Goal: Task Accomplishment & Management: Use online tool/utility

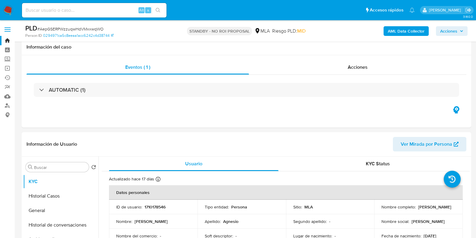
select select "10"
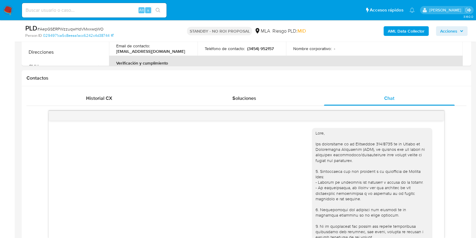
scroll to position [552, 0]
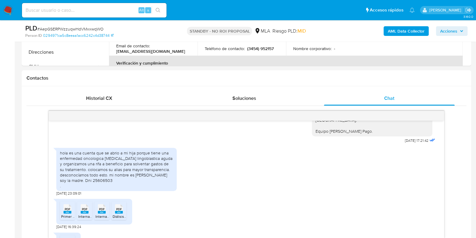
click at [69, 13] on input at bounding box center [94, 10] width 145 height 8
paste input "iLn7eiXAhzvvgiX6WUhFmTdm"
type input "iLn7eiXAhzvvgiX6WUhFmTdm"
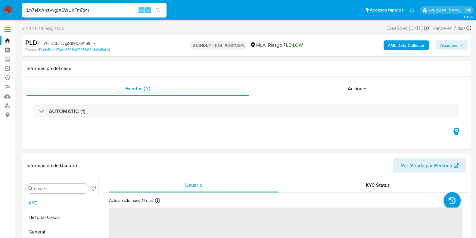
select select "10"
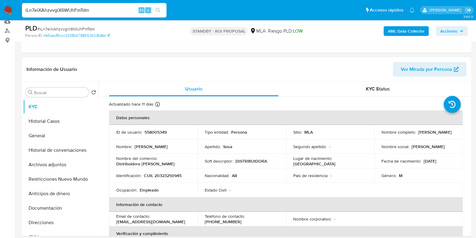
scroll to position [75, 0]
click at [53, 167] on button "Archivos adjuntos" at bounding box center [58, 164] width 70 height 14
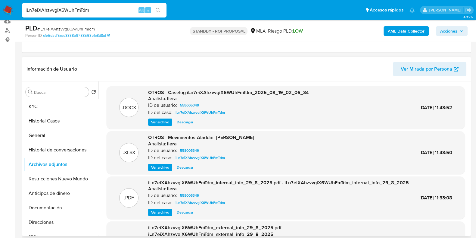
click at [181, 123] on span "Descargar" at bounding box center [185, 122] width 17 height 6
click at [83, 12] on input "iLn7eiXAhzvvgiX6WUhFmTdm" at bounding box center [94, 10] width 145 height 8
paste input "U7gFpIuW2v8MFnKw8rf6Iben"
type input "U7gFpIuW2v8MFnKw8rf6Iben"
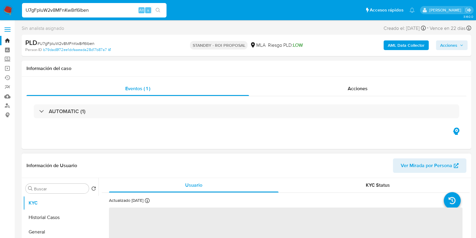
select select "10"
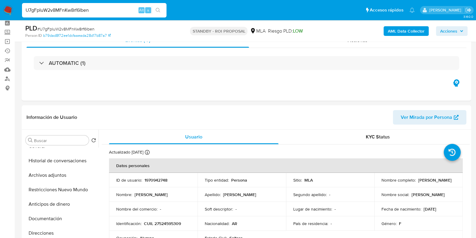
scroll to position [37, 0]
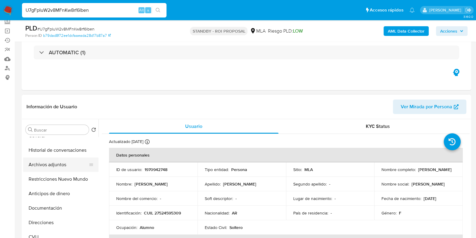
click at [61, 164] on button "Archivos adjuntos" at bounding box center [58, 164] width 70 height 14
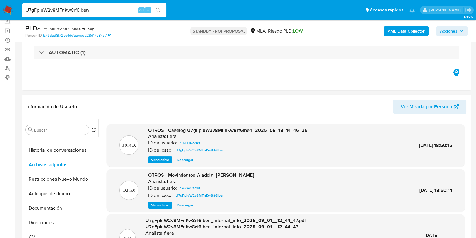
click at [177, 160] on span "Descargar" at bounding box center [185, 160] width 17 height 6
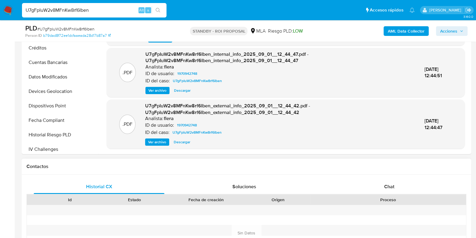
scroll to position [188, 0]
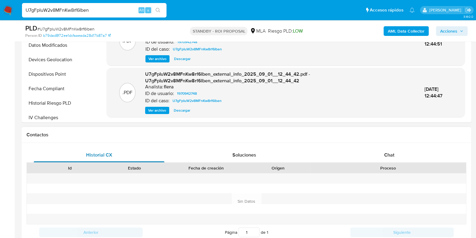
click at [98, 154] on span "Historial CX" at bounding box center [99, 154] width 26 height 7
click at [42, 7] on input "U7gFpIuW2v8MFnKw8rf6Iben" at bounding box center [94, 10] width 145 height 8
paste input "eSc8lqGPleImB528gltc2omy"
type input "eSc8lqGPleImB528gltc2omy"
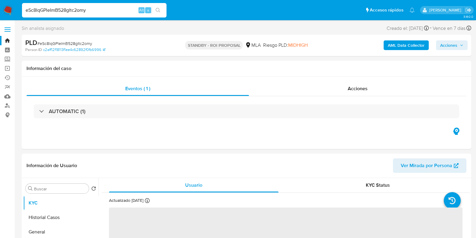
select select "10"
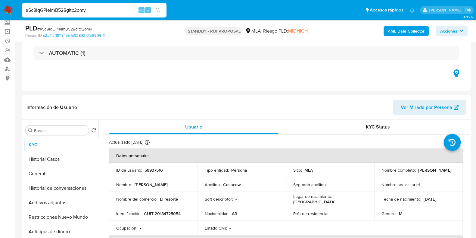
scroll to position [75, 0]
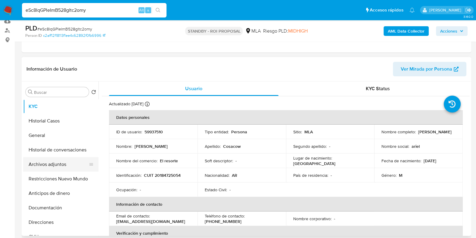
click at [59, 160] on button "Archivos adjuntos" at bounding box center [58, 164] width 70 height 14
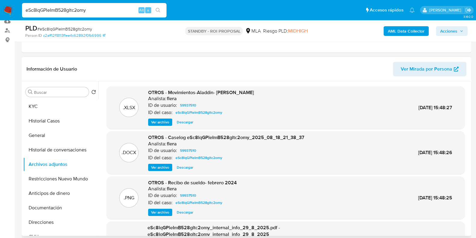
click at [180, 166] on span "Descargar" at bounding box center [185, 167] width 17 height 6
click at [63, 13] on input "eSc8lqGPleImB528gltc2omy" at bounding box center [94, 10] width 145 height 8
paste input "1iGr8Xvcqh8L9jPnsuRqGMT9"
type input "1iGr8Xvcqh8L9jPnsuRqGMT9"
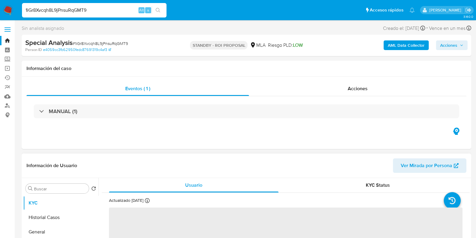
select select "10"
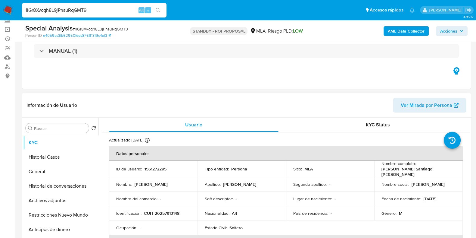
scroll to position [75, 0]
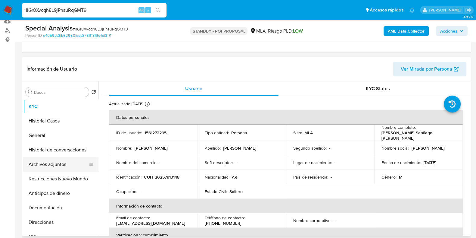
click at [56, 166] on button "Archivos adjuntos" at bounding box center [58, 164] width 70 height 14
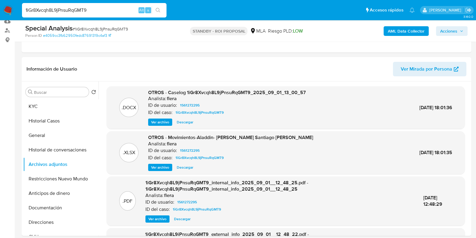
click at [189, 121] on span "Descargar" at bounding box center [185, 122] width 17 height 6
click at [65, 8] on input "1iGr8Xvcqh8L9jPnsuRqGMT9" at bounding box center [94, 10] width 145 height 8
paste input "oDzx2YYSSisopgjK4TtwhV8O"
type input "oDzx2YYSSisopgjK4TtwhV8O"
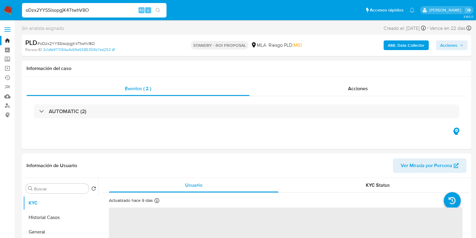
select select "10"
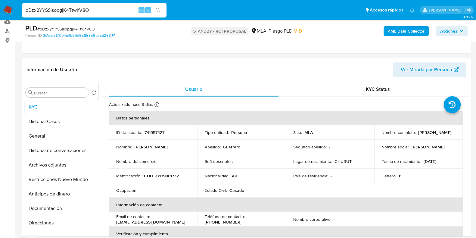
scroll to position [75, 0]
click at [41, 162] on button "Archivos adjuntos" at bounding box center [58, 164] width 70 height 14
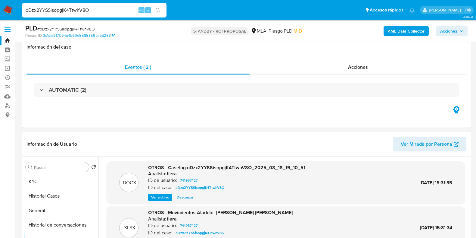
select select "10"
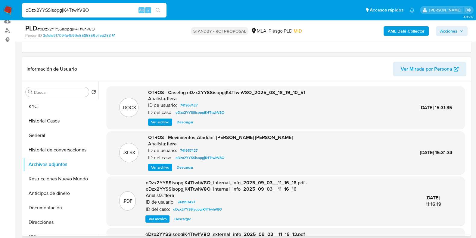
click at [183, 122] on span "Descargar" at bounding box center [185, 122] width 17 height 6
click at [57, 14] on input "oDzx2YYSSisopgjK4TtwhV8O" at bounding box center [94, 10] width 145 height 8
paste input "mZSfMoyslFwS17Xx9m3l7Tq7"
type input "mZSfMoyslFwS17Xx9m3l7Tq7"
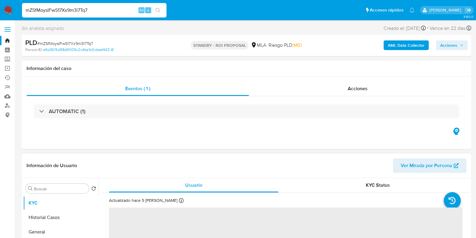
select select "10"
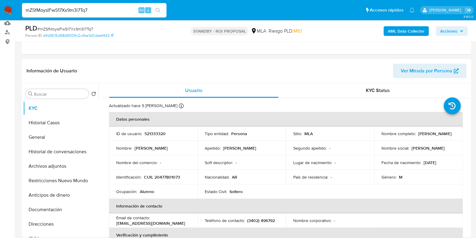
scroll to position [75, 0]
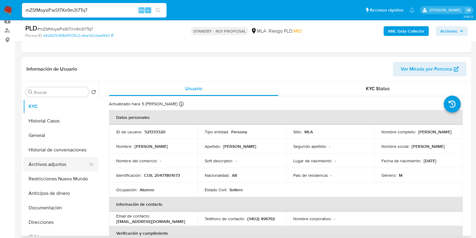
click at [57, 159] on button "Archivos adjuntos" at bounding box center [58, 164] width 70 height 14
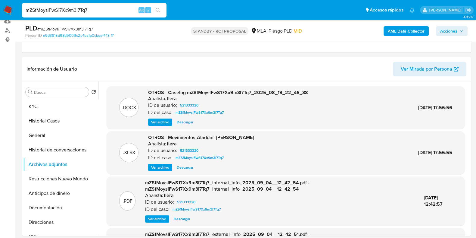
click at [182, 120] on span "Descargar" at bounding box center [185, 122] width 17 height 6
click at [53, 9] on input "mZSfMoyslFwS17Xx9m3l7Tq7" at bounding box center [94, 10] width 145 height 8
paste input "eYHtWrYdHFQ4a3Z2MSt3PgAs"
type input "eYHtWrYdHFQ4a3Z2MSt3PgAs"
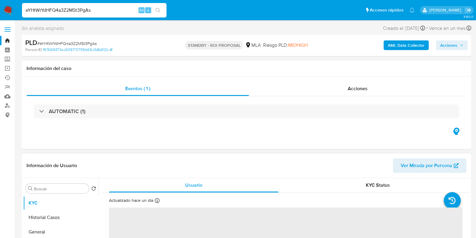
select select "10"
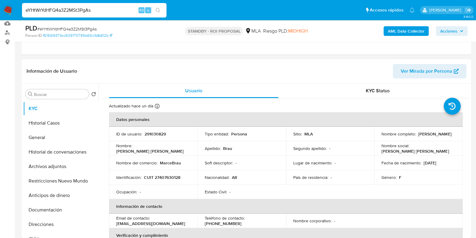
scroll to position [75, 0]
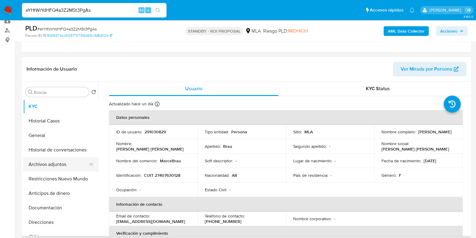
click at [49, 161] on button "Archivos adjuntos" at bounding box center [58, 164] width 70 height 14
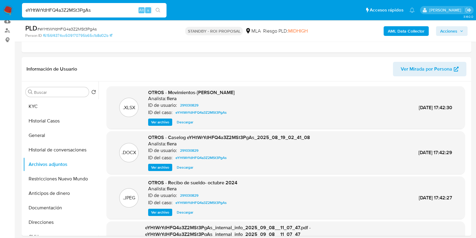
click at [182, 169] on span "Descargar" at bounding box center [185, 167] width 17 height 6
click at [55, 8] on input "eYHtWrYdHFQ4a3Z2MSt3PgAs" at bounding box center [94, 10] width 145 height 8
paste input "T96e4GGGcrSIPO0FBng6FZED"
type input "T96e4GGGcrSIPO0FBng6FZED"
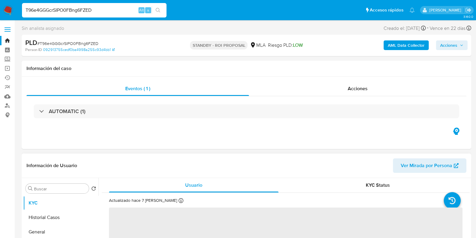
select select "10"
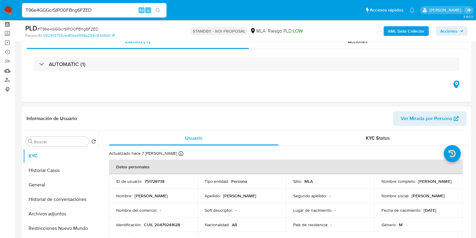
scroll to position [37, 0]
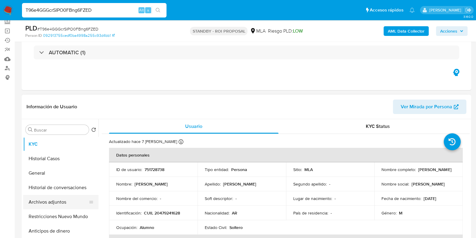
click at [39, 199] on button "Archivos adjuntos" at bounding box center [58, 202] width 70 height 14
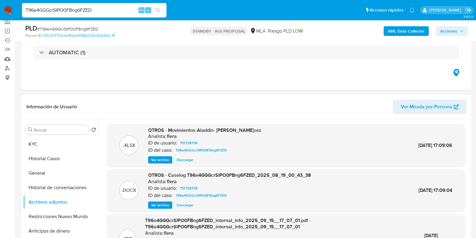
click at [189, 205] on span "Descargar" at bounding box center [185, 205] width 17 height 6
click at [76, 12] on input "T96e4GGGcrSIPO0FBng6FZED" at bounding box center [94, 10] width 145 height 8
paste input "wA5vKCvDkTmUh4LFG7YPMN1"
type input "wA5vKCvDkTmUh4LFG7YPMN1D"
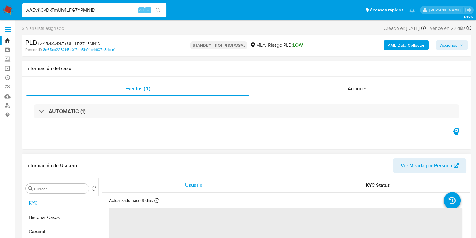
select select "10"
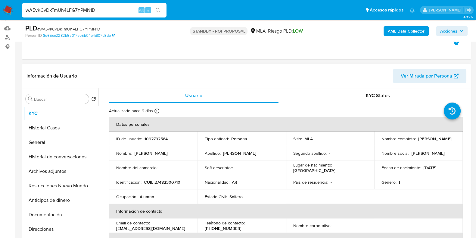
scroll to position [75, 0]
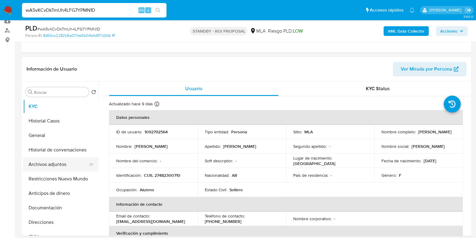
click at [55, 162] on button "Archivos adjuntos" at bounding box center [58, 164] width 70 height 14
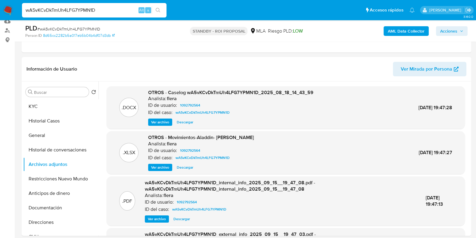
click at [184, 123] on span "Descargar" at bounding box center [185, 122] width 17 height 6
